Goal: Information Seeking & Learning: Learn about a topic

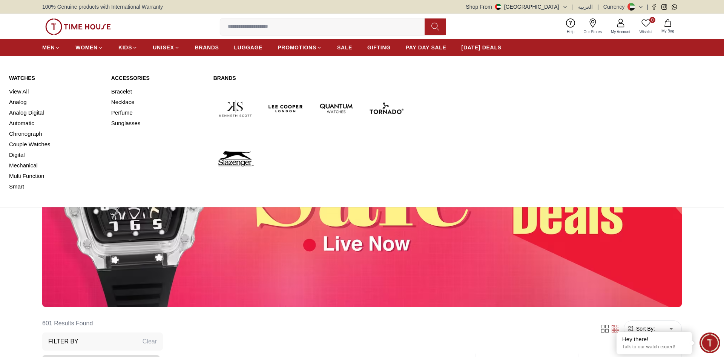
click at [274, 103] on img at bounding box center [286, 108] width 44 height 44
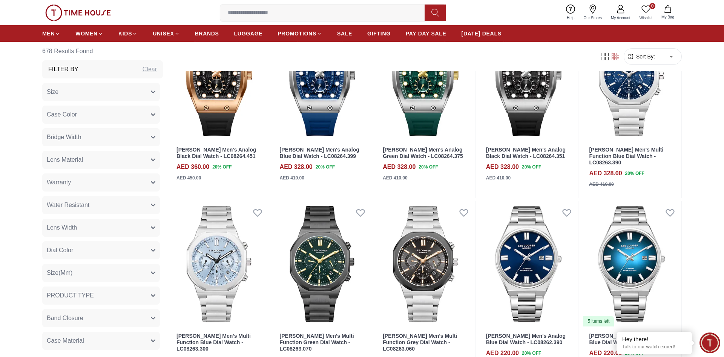
scroll to position [385, 0]
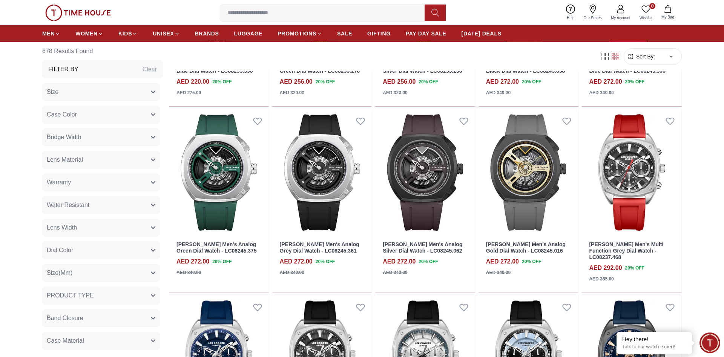
scroll to position [1308, 0]
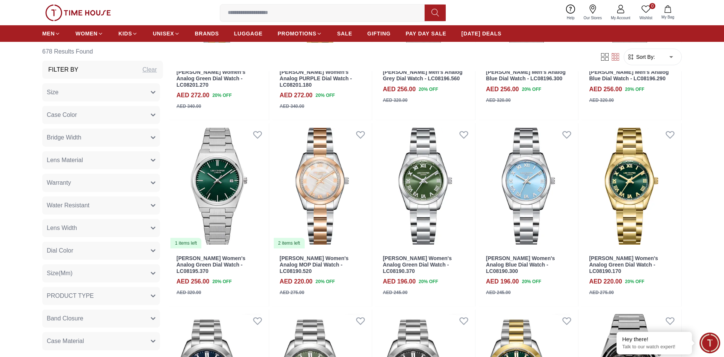
scroll to position [3693, 0]
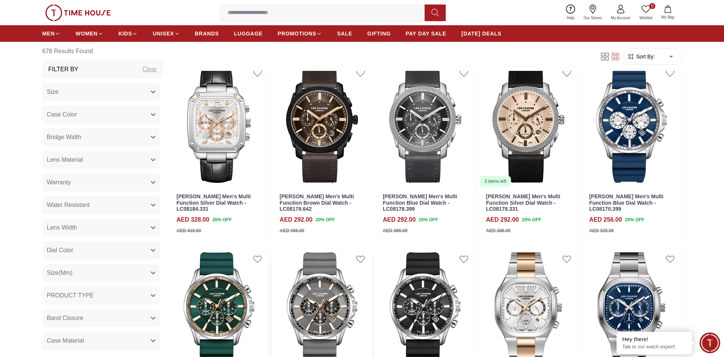
scroll to position [4539, 0]
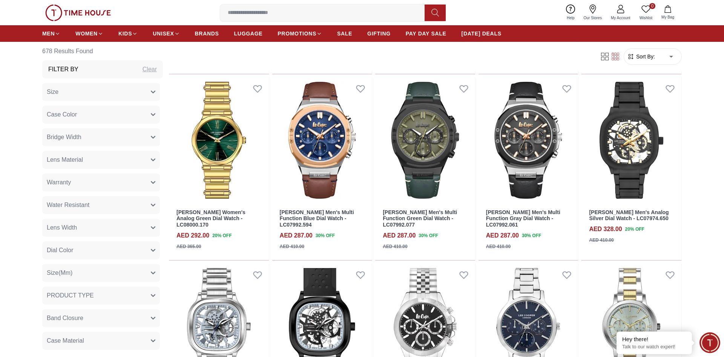
scroll to position [5770, 0]
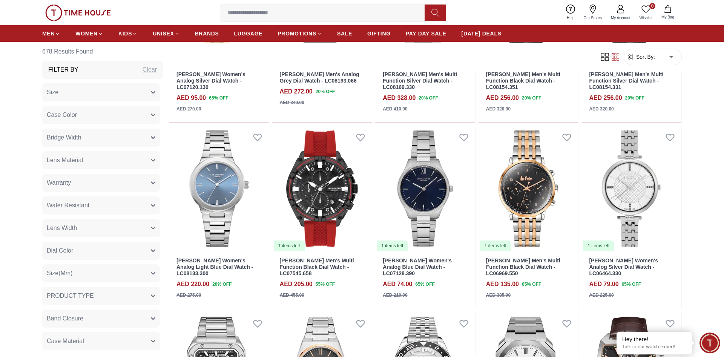
scroll to position [7001, 0]
